Goal: Find specific page/section: Find specific page/section

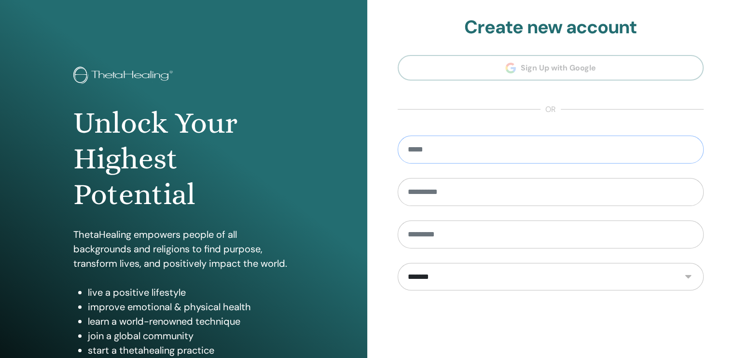
click at [514, 148] on input "email" at bounding box center [551, 150] width 306 height 28
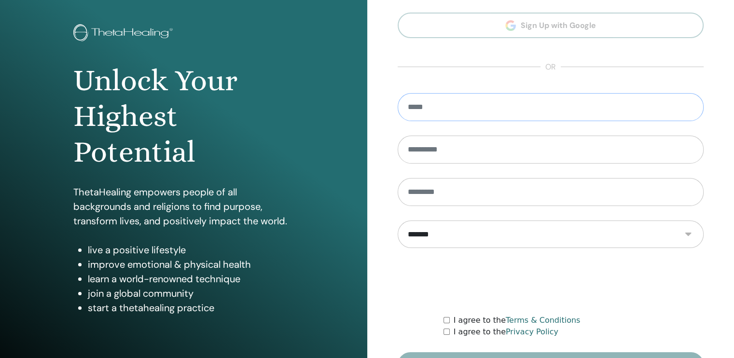
scroll to position [105, 0]
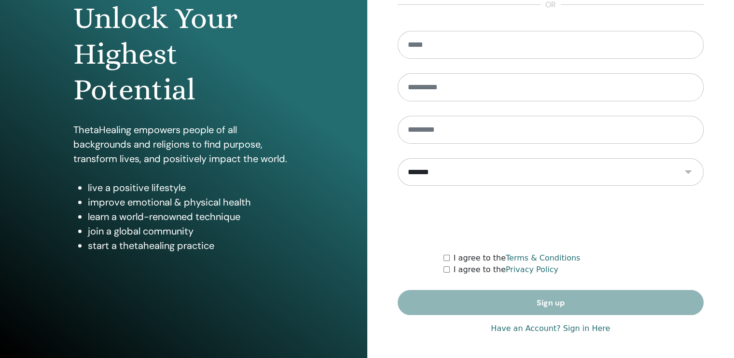
click at [546, 304] on form "**********" at bounding box center [551, 173] width 306 height 285
click at [580, 327] on link "Have an Account? Sign in Here" at bounding box center [550, 329] width 119 height 12
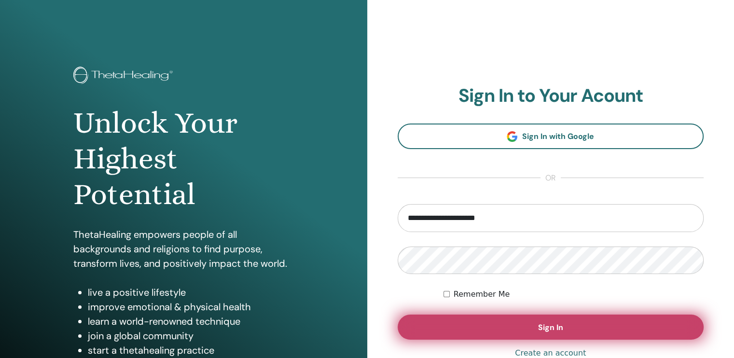
click at [553, 329] on span "Sign In" at bounding box center [550, 327] width 25 height 10
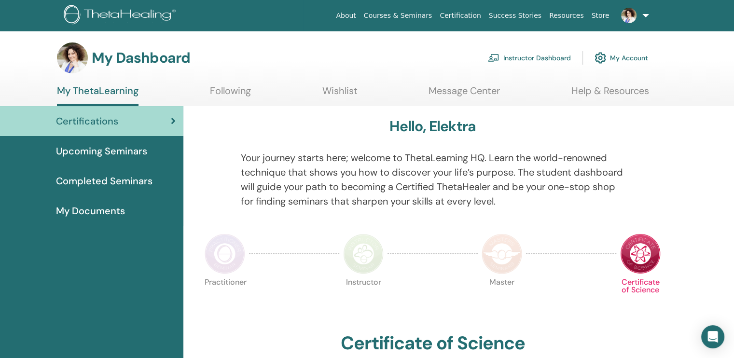
click at [96, 146] on span "Upcoming Seminars" at bounding box center [101, 151] width 91 height 14
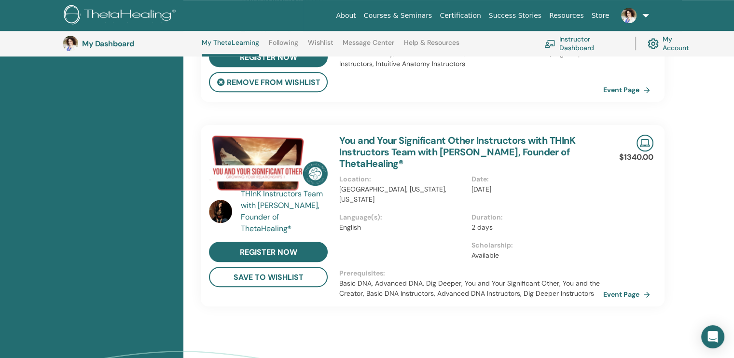
scroll to position [701, 0]
